Goal: Task Accomplishment & Management: Manage account settings

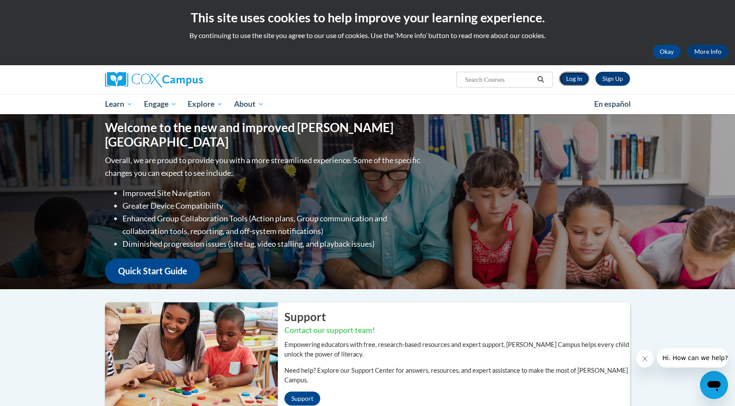
click at [568, 80] on link "Log In" at bounding box center [574, 79] width 30 height 14
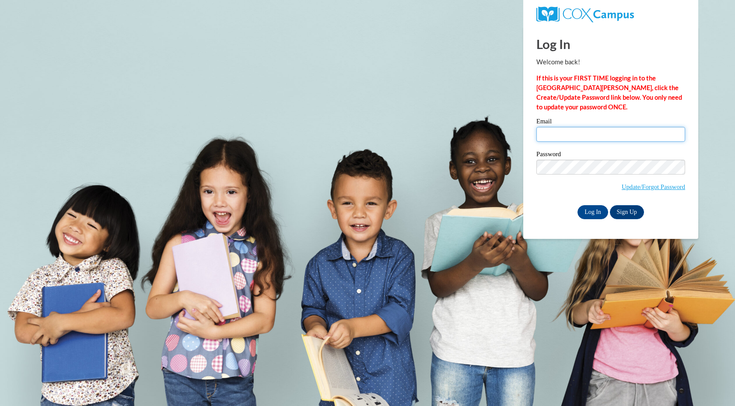
click at [568, 130] on input "Email" at bounding box center [610, 134] width 149 height 15
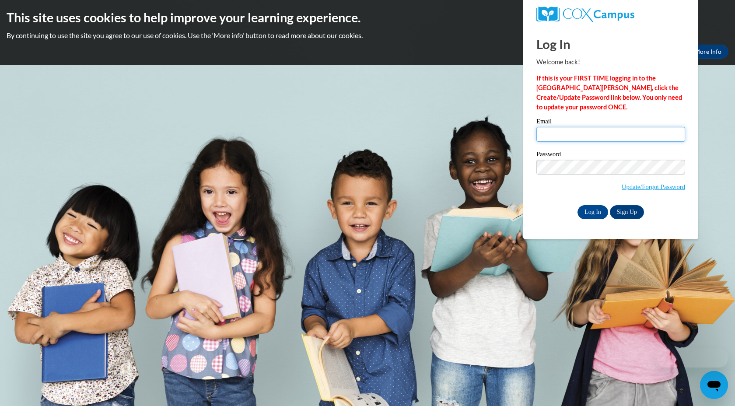
type input "[PERSON_NAME][EMAIL_ADDRESS][PERSON_NAME][DOMAIN_NAME]"
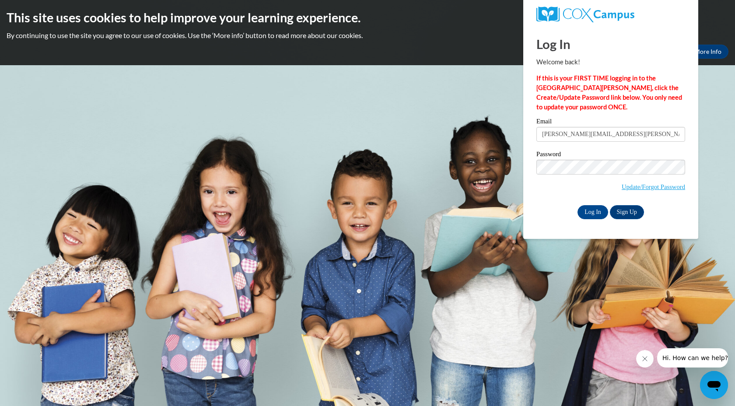
click at [593, 158] on label "Password" at bounding box center [610, 155] width 149 height 9
click at [590, 214] on input "Log In" at bounding box center [592, 212] width 31 height 14
